Goal: Check status: Check status

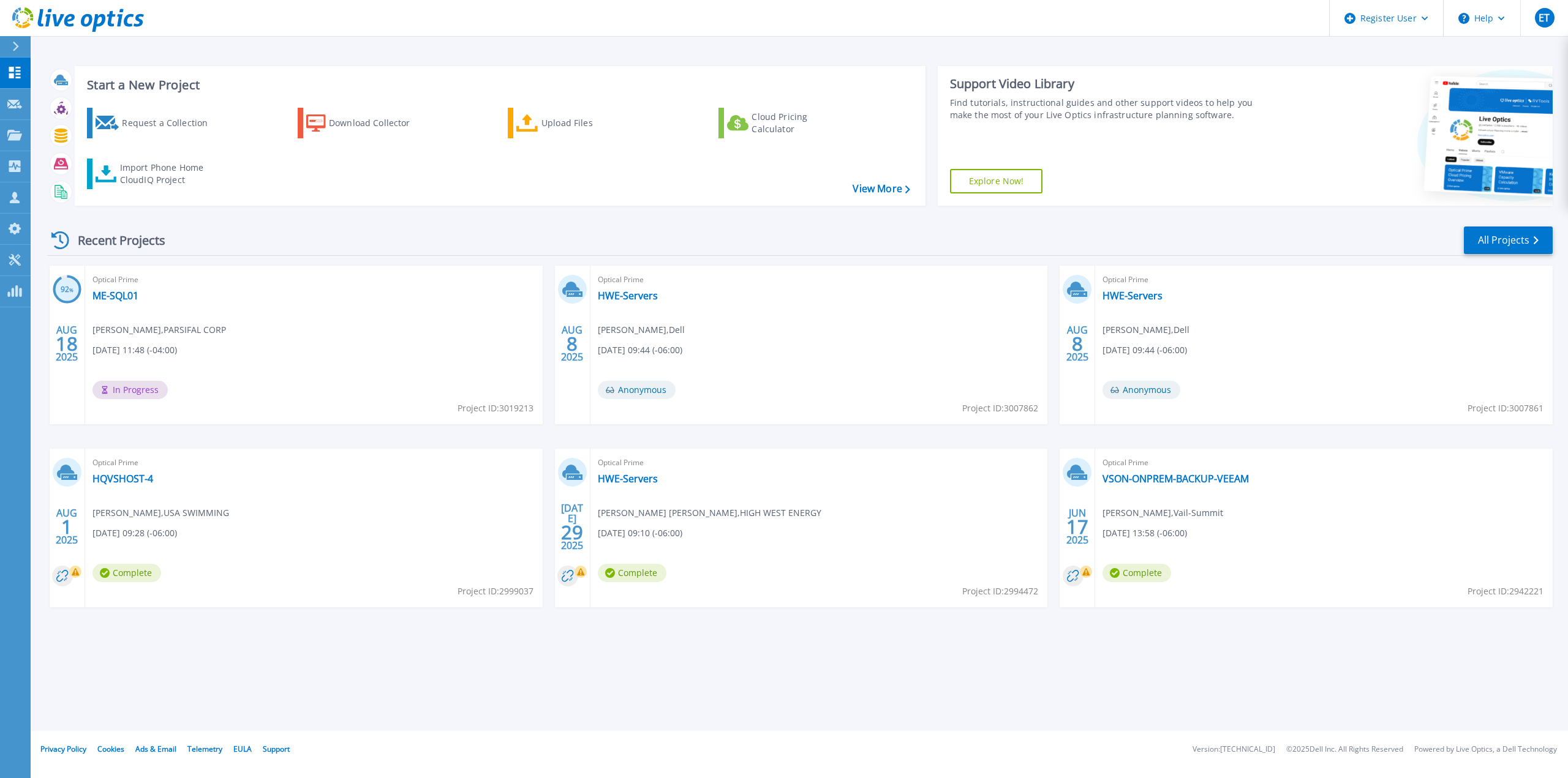
click at [120, 303] on div "Optical Prime ME-SQL01 Sean Peters , PARSIFAL CORP 08/18/2025, 11:48 (-04:00) I…" at bounding box center [314, 345] width 458 height 158
click at [121, 298] on link "ME-SQL01" at bounding box center [115, 296] width 46 height 12
